Goal: Check status: Check status

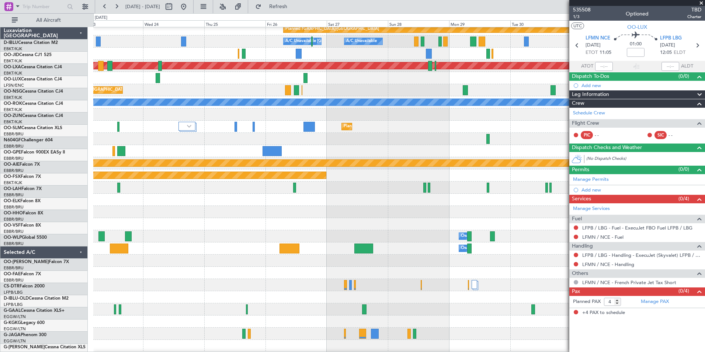
click at [597, 176] on fb-app "[DATE] - [DATE] Refresh Quick Links All Aircraft A/C Unavailable [GEOGRAPHIC_DA…" at bounding box center [352, 179] width 705 height 346
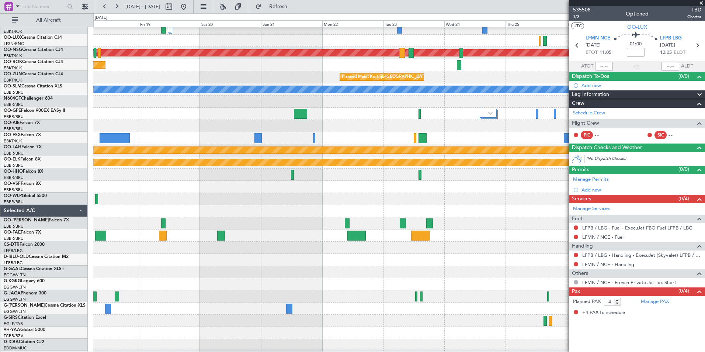
click at [539, 194] on div at bounding box center [398, 199] width 611 height 12
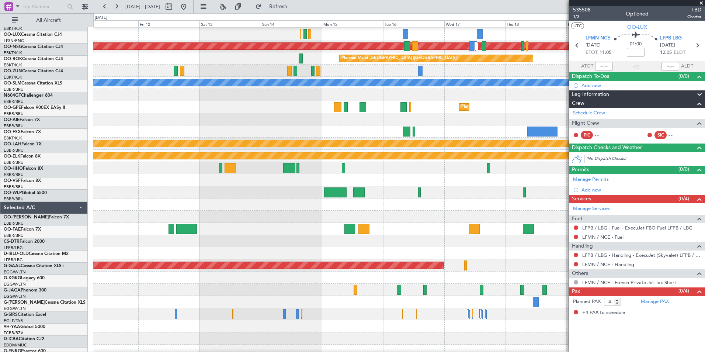
click at [556, 186] on div at bounding box center [398, 192] width 611 height 12
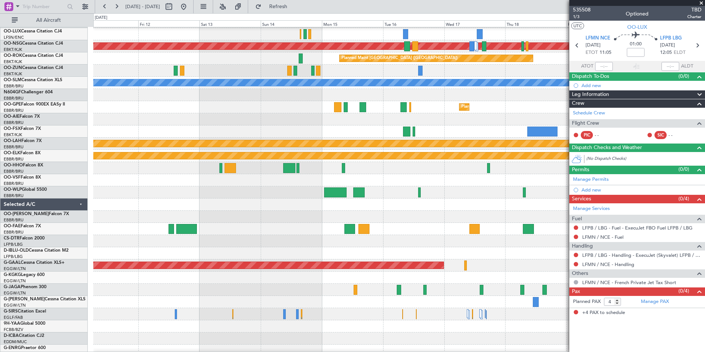
click at [577, 178] on fb-app "[DATE] - [DATE] Refresh Quick Links All Aircraft Planned Maint [GEOGRAPHIC_DATA…" at bounding box center [352, 179] width 705 height 346
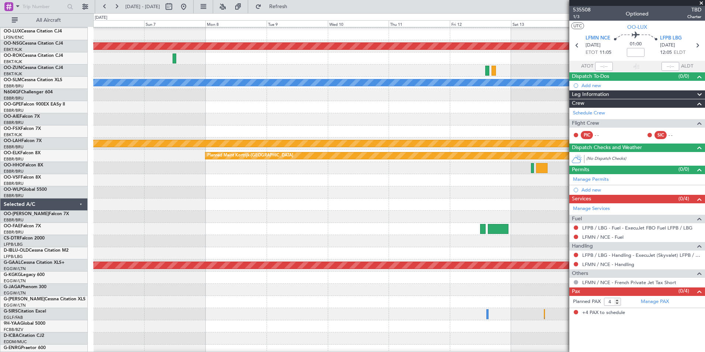
click at [399, 191] on div at bounding box center [398, 192] width 611 height 12
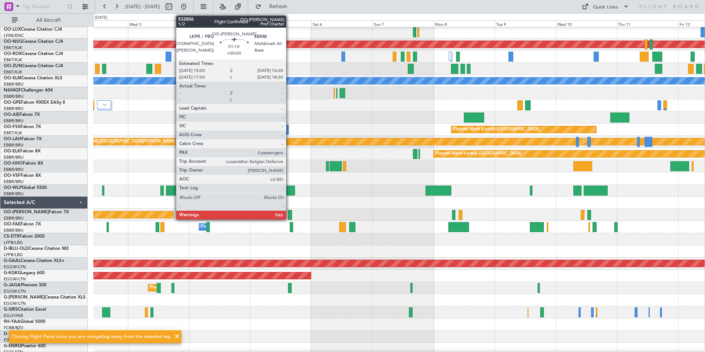
click at [289, 215] on div at bounding box center [290, 215] width 4 height 10
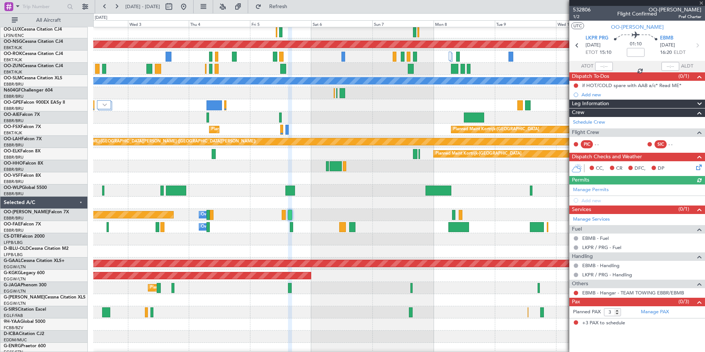
click at [587, 5] on div at bounding box center [637, 3] width 136 height 6
click at [587, 11] on span "532806" at bounding box center [582, 10] width 18 height 8
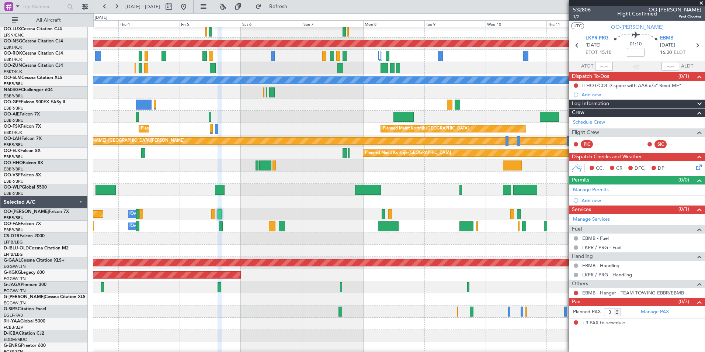
click at [324, 240] on div at bounding box center [398, 238] width 611 height 12
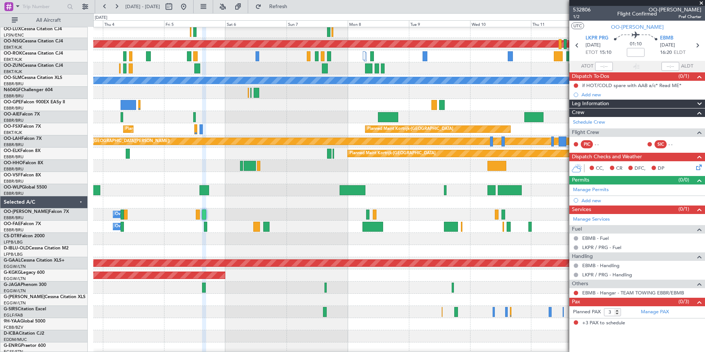
click at [154, 239] on div at bounding box center [398, 239] width 611 height 12
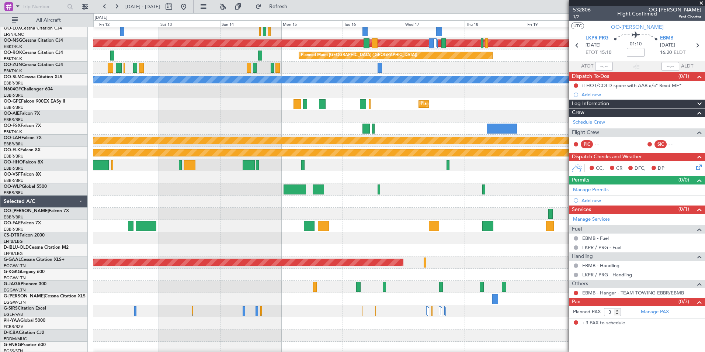
click at [166, 232] on div at bounding box center [398, 226] width 611 height 12
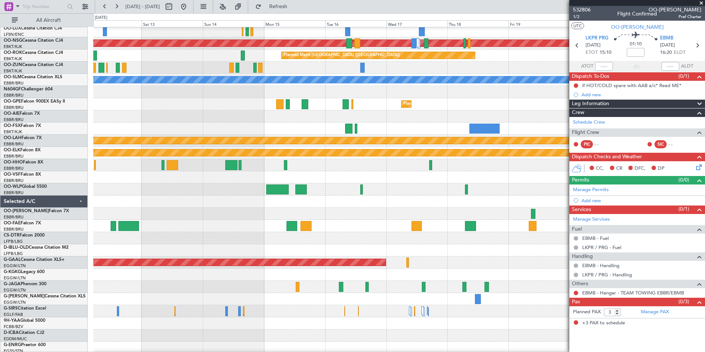
scroll to position [47, 0]
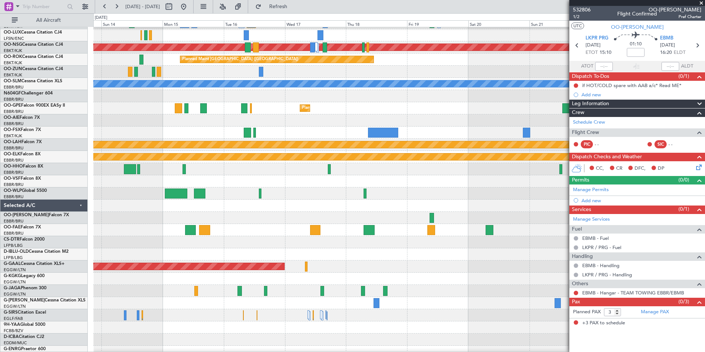
click at [327, 235] on div at bounding box center [398, 230] width 611 height 12
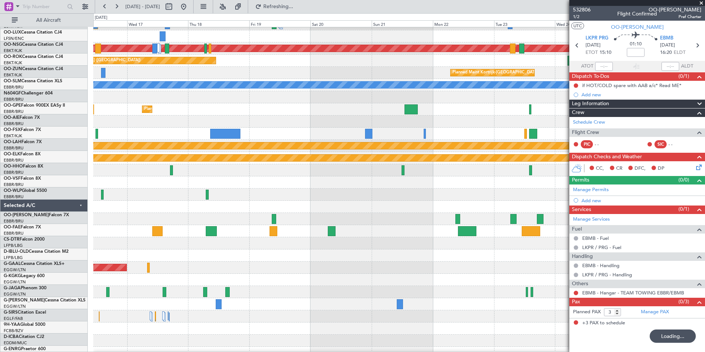
click at [222, 247] on div at bounding box center [398, 243] width 611 height 12
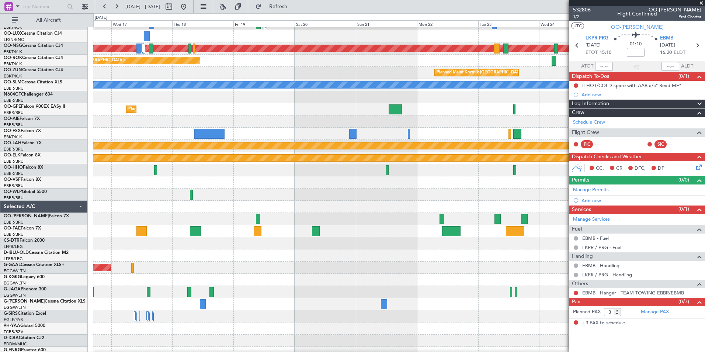
scroll to position [41, 0]
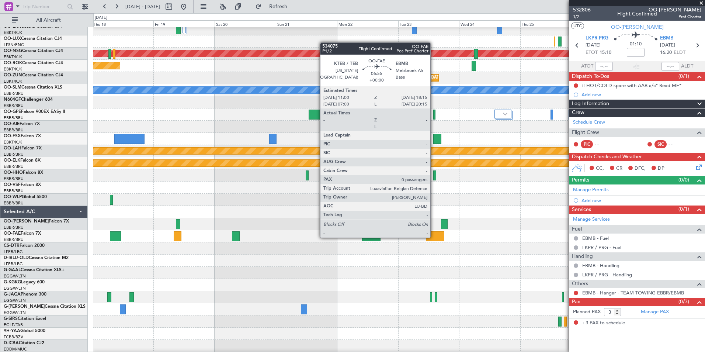
click at [434, 237] on div at bounding box center [435, 236] width 19 height 10
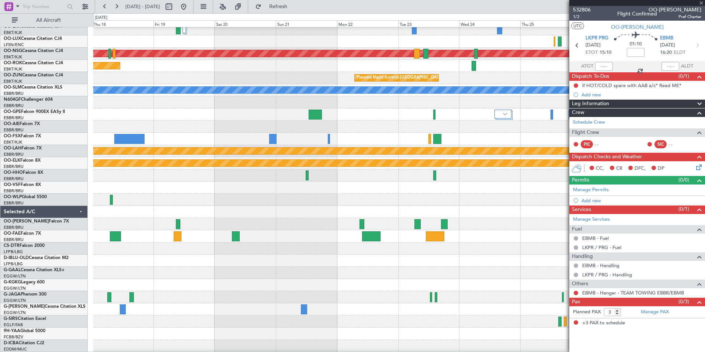
type input "0"
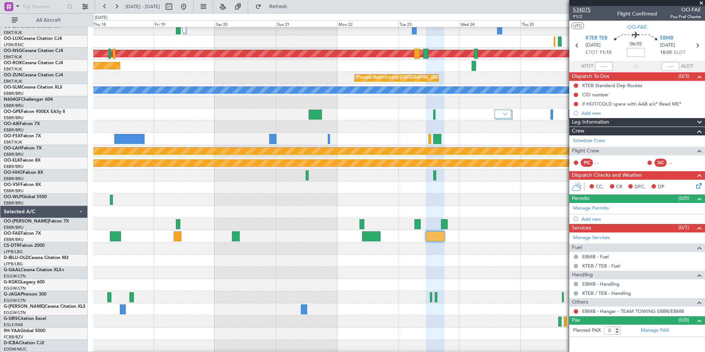
click at [583, 10] on span "534075" at bounding box center [582, 10] width 18 height 8
click at [587, 270] on fb-app "[DATE] - [DATE] Refresh Quick Links All Aircraft null [GEOGRAPHIC_DATA]-[GEOGRA…" at bounding box center [352, 179] width 705 height 346
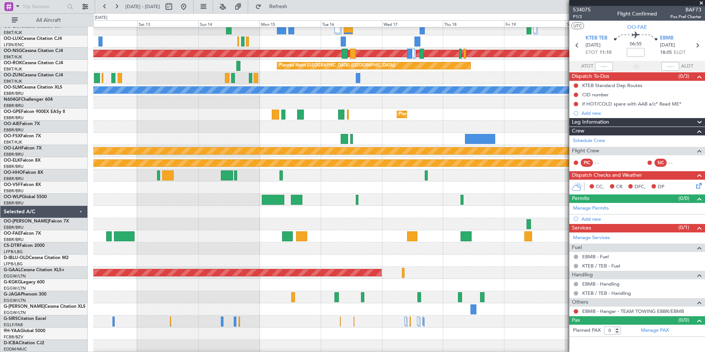
click at [672, 271] on fb-app "[DATE] - [DATE] Refresh Quick Links All Aircraft Planned Maint [GEOGRAPHIC_DATA…" at bounding box center [352, 179] width 705 height 346
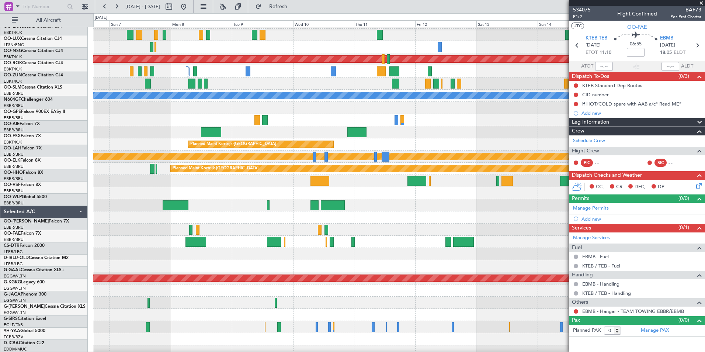
scroll to position [35, 0]
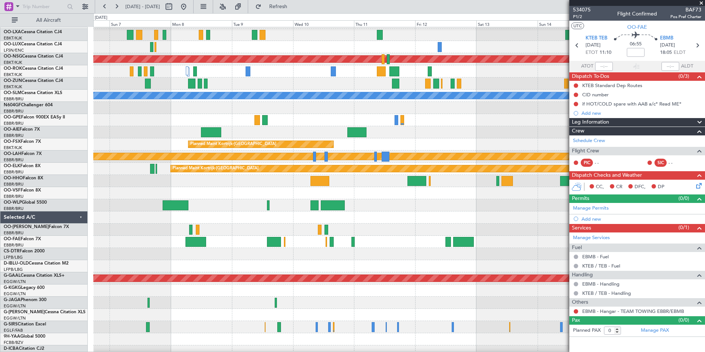
click at [660, 269] on fb-app "[DATE] - [DATE] Refresh Quick Links All Aircraft Planned Maint [GEOGRAPHIC_DATA…" at bounding box center [352, 179] width 705 height 346
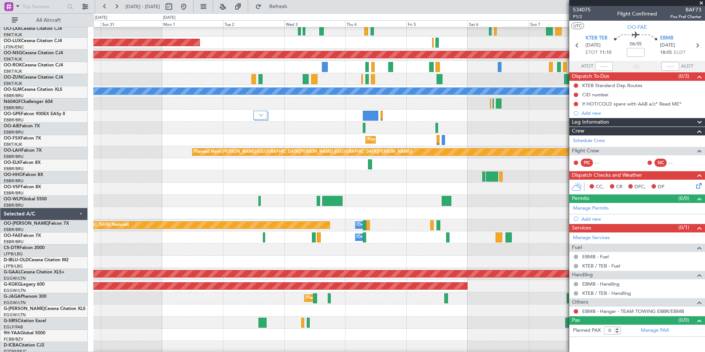
scroll to position [39, 0]
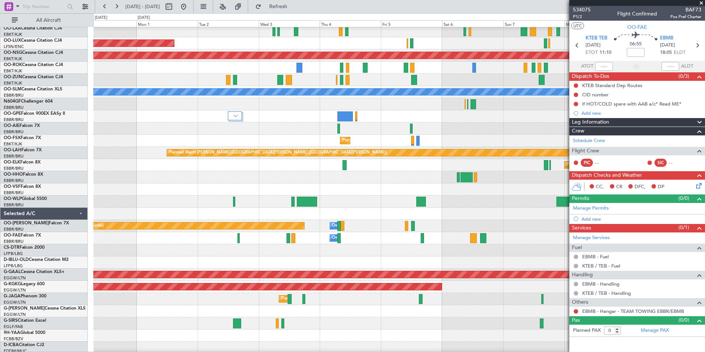
click at [354, 263] on div at bounding box center [398, 262] width 611 height 12
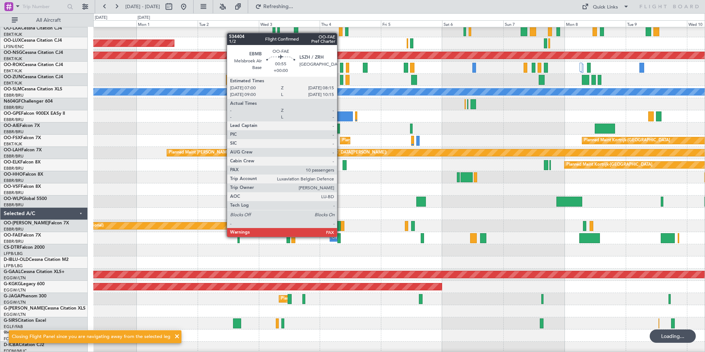
click at [340, 236] on div at bounding box center [338, 238] width 3 height 10
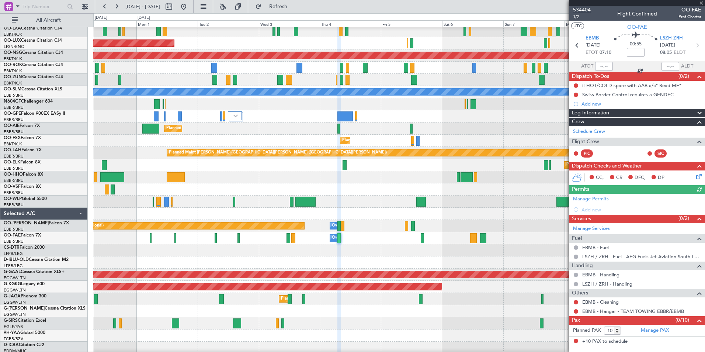
click at [586, 10] on span "534404" at bounding box center [582, 10] width 18 height 8
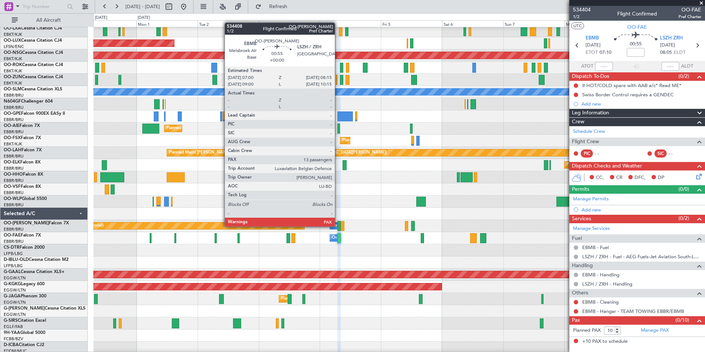
click at [338, 226] on div at bounding box center [338, 226] width 3 height 10
click at [339, 226] on div at bounding box center [338, 226] width 3 height 10
type input "13"
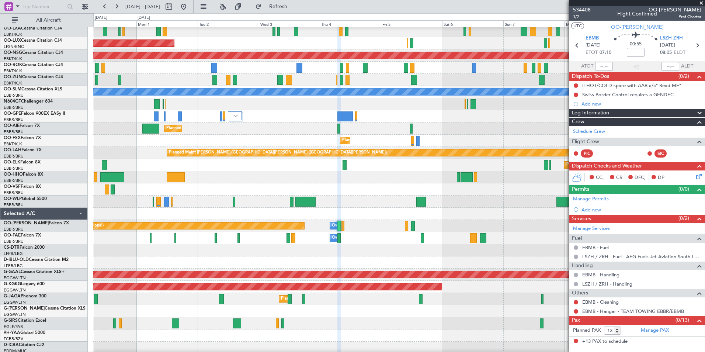
click at [580, 12] on span "534408" at bounding box center [582, 10] width 18 height 8
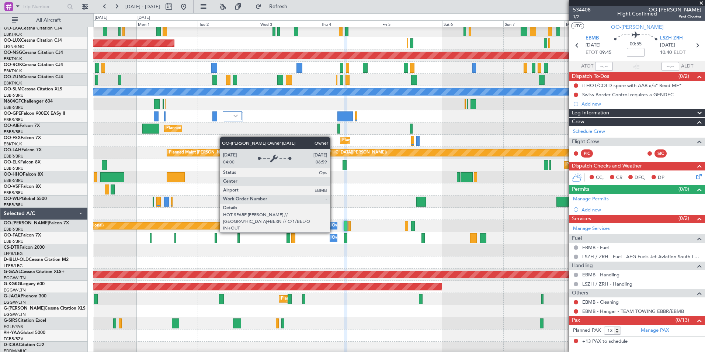
click at [333, 225] on div "Owner Melsbroek Air Base" at bounding box center [357, 225] width 50 height 11
